Goal: Navigation & Orientation: Find specific page/section

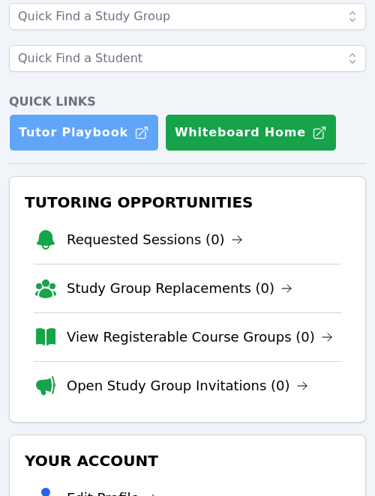
scroll to position [163, 0]
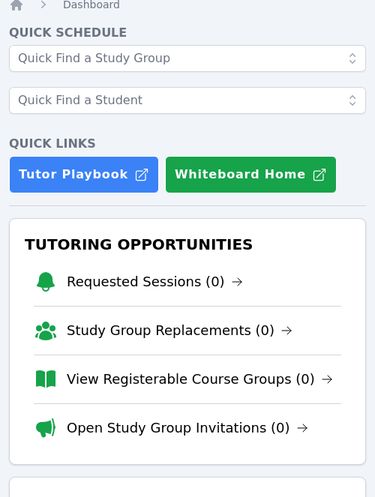
scroll to position [46, 0]
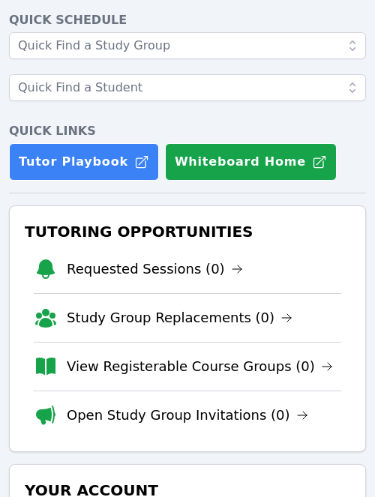
scroll to position [91, 0]
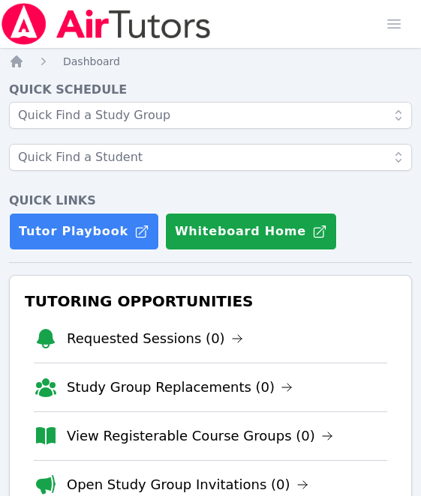
scroll to position [268, 0]
